Goal: Information Seeking & Learning: Learn about a topic

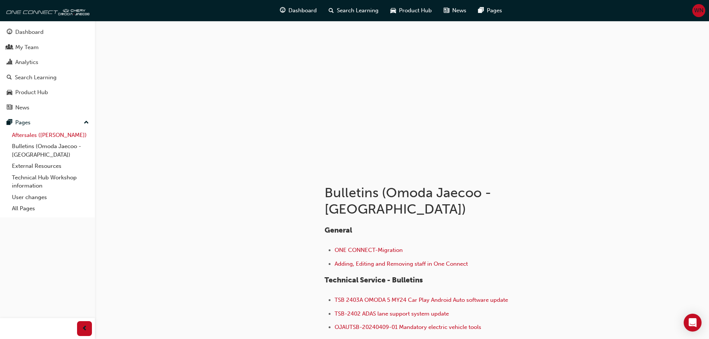
click at [39, 137] on link "Aftersales ([PERSON_NAME])" at bounding box center [50, 136] width 83 height 12
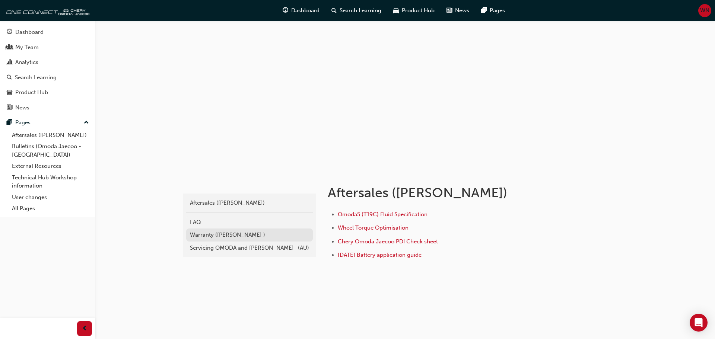
click at [245, 232] on div "Warranty ([PERSON_NAME] )" at bounding box center [249, 235] width 119 height 9
